Goal: Task Accomplishment & Management: Manage account settings

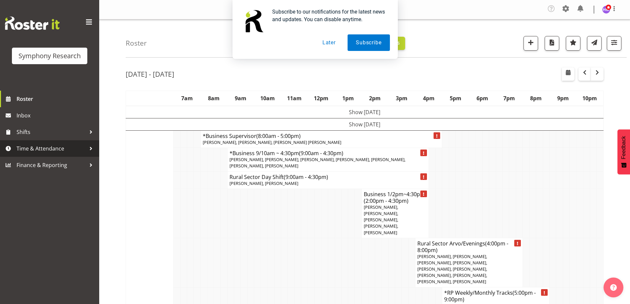
click at [39, 148] on span "Time & Attendance" at bounding box center [51, 149] width 69 height 10
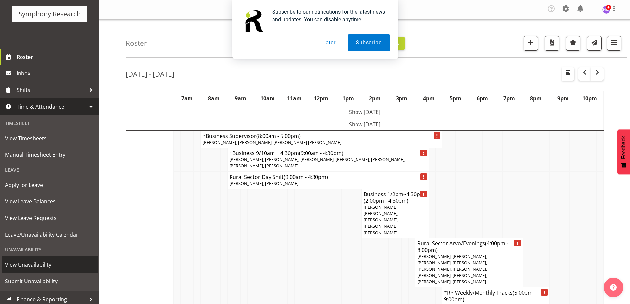
scroll to position [43, 0]
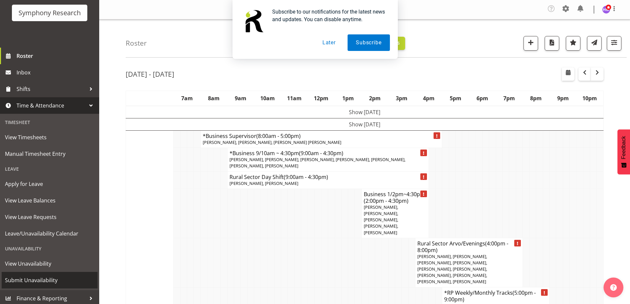
click at [30, 278] on span "Submit Unavailability" at bounding box center [49, 280] width 89 height 10
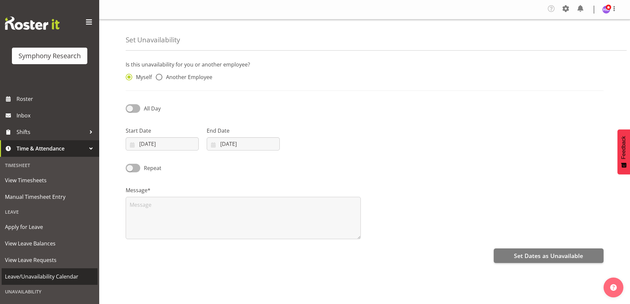
select select "8"
select select "2025"
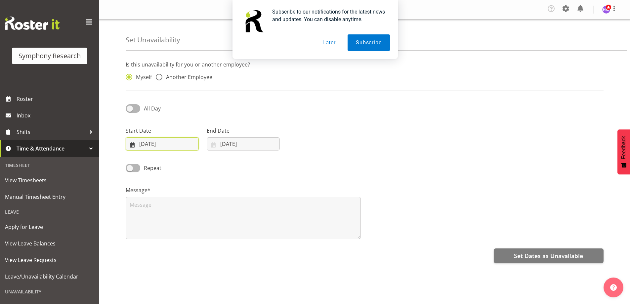
click at [154, 146] on input "03/09/2025" at bounding box center [162, 143] width 73 height 13
click at [206, 210] on span "12" at bounding box center [205, 210] width 5 height 6
type input "[DATE]"
click at [232, 148] on input "03/09/2025" at bounding box center [243, 143] width 73 height 13
click at [301, 212] on span "13" at bounding box center [299, 210] width 5 height 6
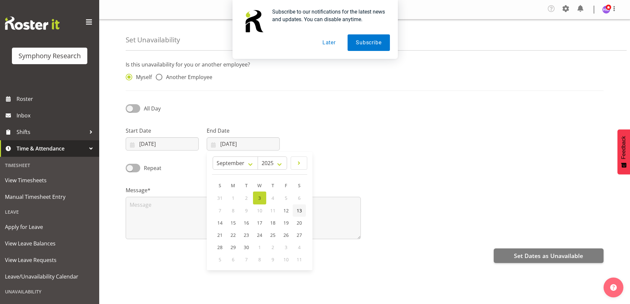
type input "[DATE]"
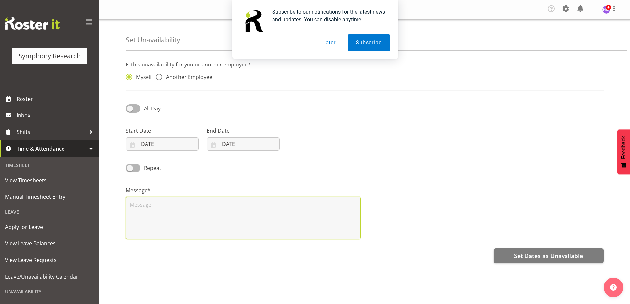
click at [289, 219] on textarea at bounding box center [243, 218] width 235 height 42
type textarea "l"
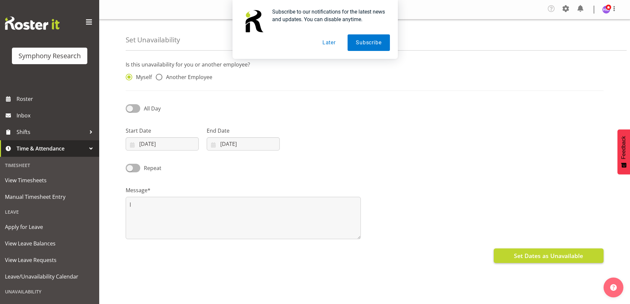
drag, startPoint x: 546, startPoint y: 248, endPoint x: 544, endPoint y: 259, distance: 11.0
click at [544, 259] on div "Set Dates as Unavailable" at bounding box center [365, 255] width 478 height 16
click at [544, 259] on span "Set Dates as Unavailable" at bounding box center [548, 255] width 69 height 9
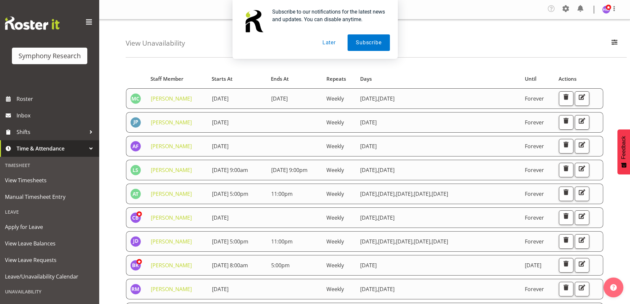
drag, startPoint x: 607, startPoint y: 41, endPoint x: 623, endPoint y: 41, distance: 15.6
click at [623, 41] on div "Subscribe to our notifications for the latest news and updates. You can disable…" at bounding box center [315, 29] width 630 height 59
click at [333, 38] on button "Later" at bounding box center [329, 42] width 30 height 17
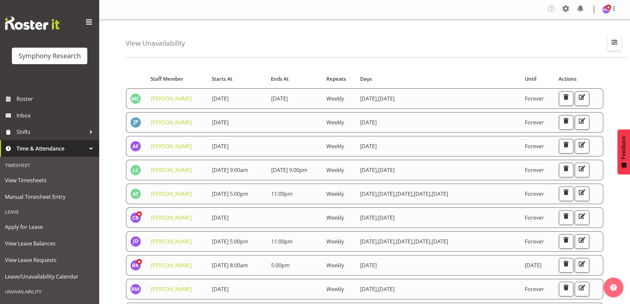
click at [611, 43] on span "button" at bounding box center [615, 42] width 9 height 9
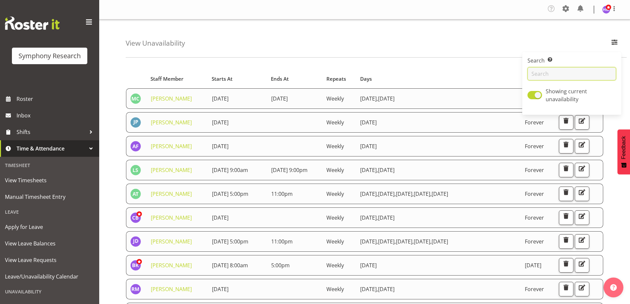
click at [562, 76] on input "text" at bounding box center [572, 73] width 89 height 13
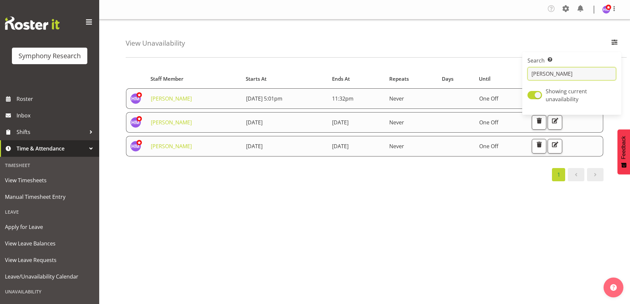
type input "[PERSON_NAME]"
click at [345, 157] on table "Staff Member Starts At Ends At Repeats Days Until Actions Hitesh Makan 4th Sept…" at bounding box center [365, 114] width 478 height 91
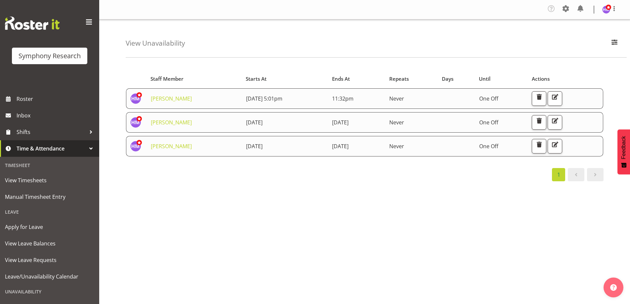
click at [444, 192] on div "Starts At Staff Member Starts At Ends At Repeats Days Until Actions Hitesh Maka…" at bounding box center [378, 195] width 505 height 265
click at [560, 142] on span "button" at bounding box center [555, 144] width 9 height 9
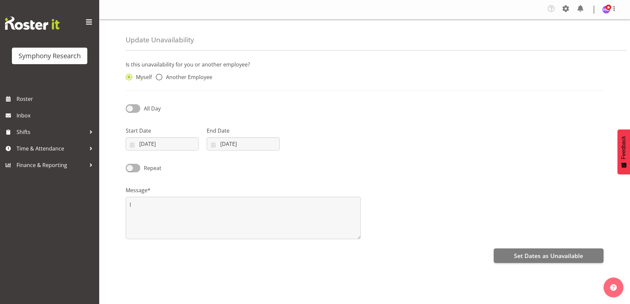
select select "8"
select select "2025"
click at [235, 149] on input "[DATE]" at bounding box center [243, 143] width 73 height 13
click at [218, 223] on span "14" at bounding box center [219, 223] width 5 height 6
type input "[DATE]"
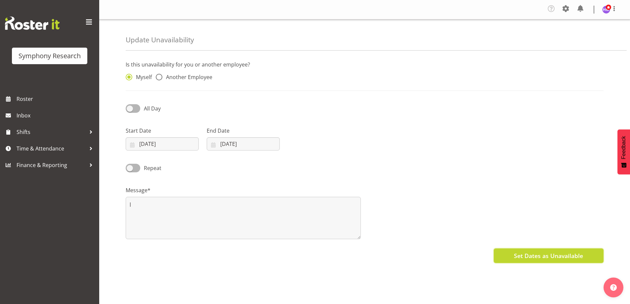
click at [543, 255] on span "Set Dates as Unavailable" at bounding box center [548, 255] width 69 height 9
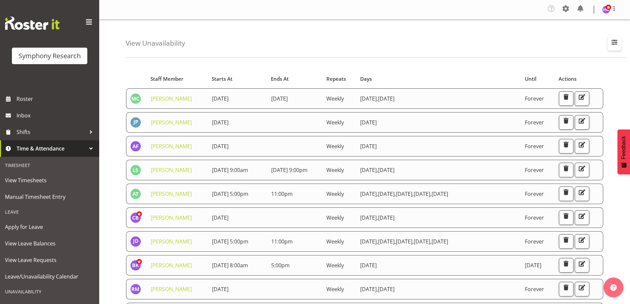
click at [615, 45] on span "button" at bounding box center [615, 42] width 9 height 9
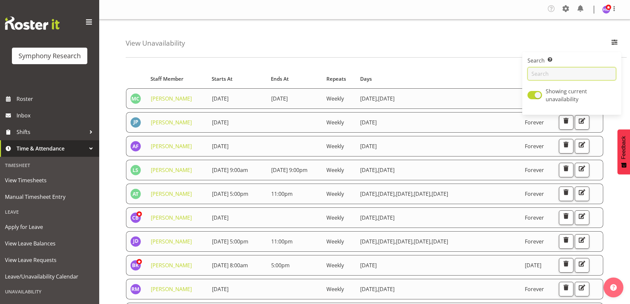
click at [537, 75] on input "text" at bounding box center [572, 73] width 89 height 13
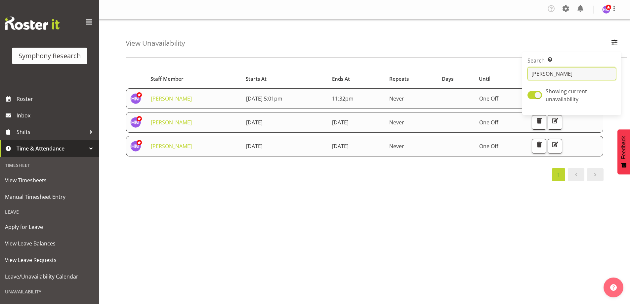
type input "[PERSON_NAME]"
click at [400, 203] on div "Starts At Staff Member Starts At Ends At Repeats Days Until Actions [PERSON_NAM…" at bounding box center [378, 195] width 505 height 265
